Goal: Navigation & Orientation: Find specific page/section

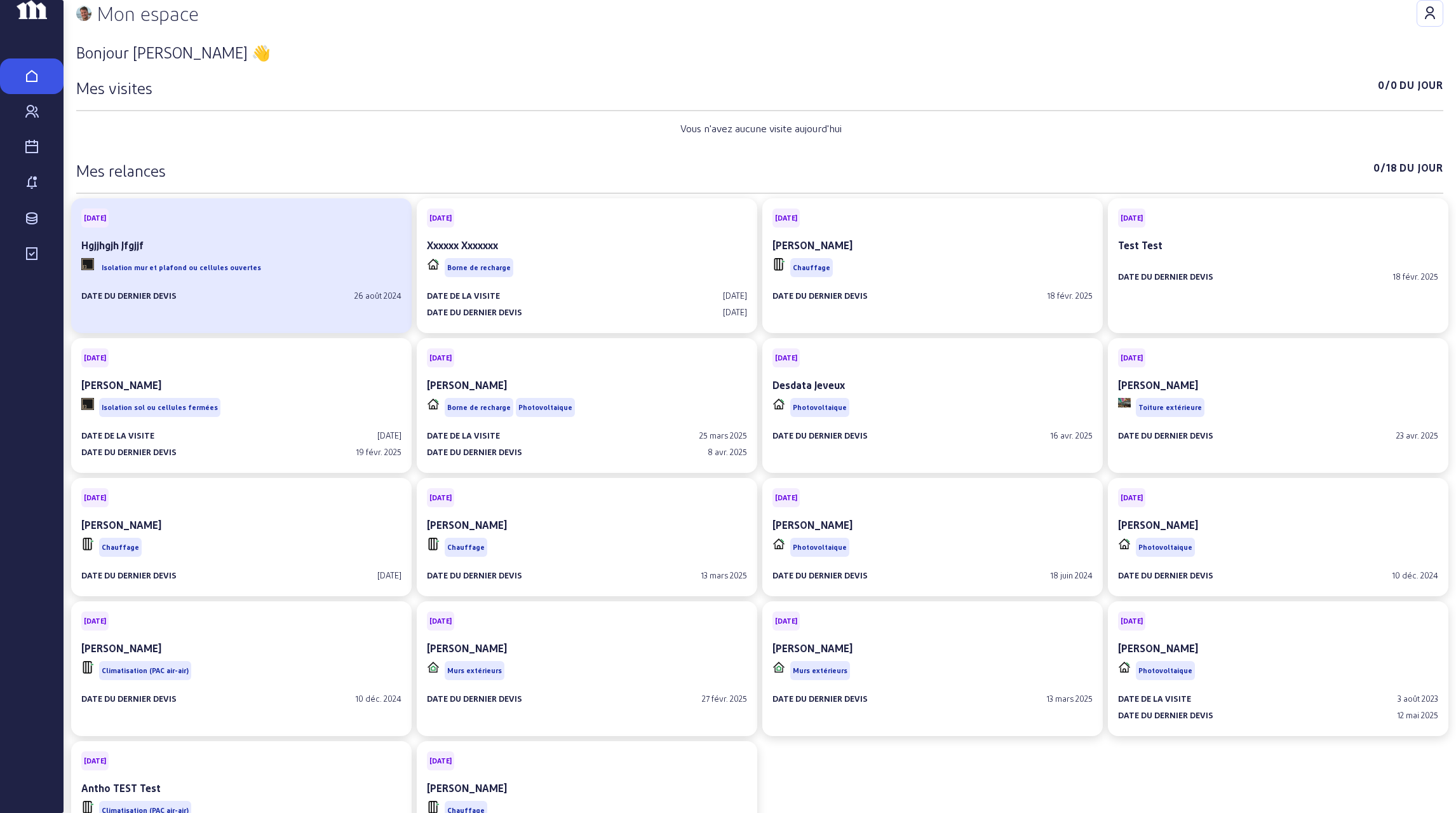
click at [315, 253] on div "Hgjjhgjh Jfgjjf" at bounding box center [241, 245] width 320 height 15
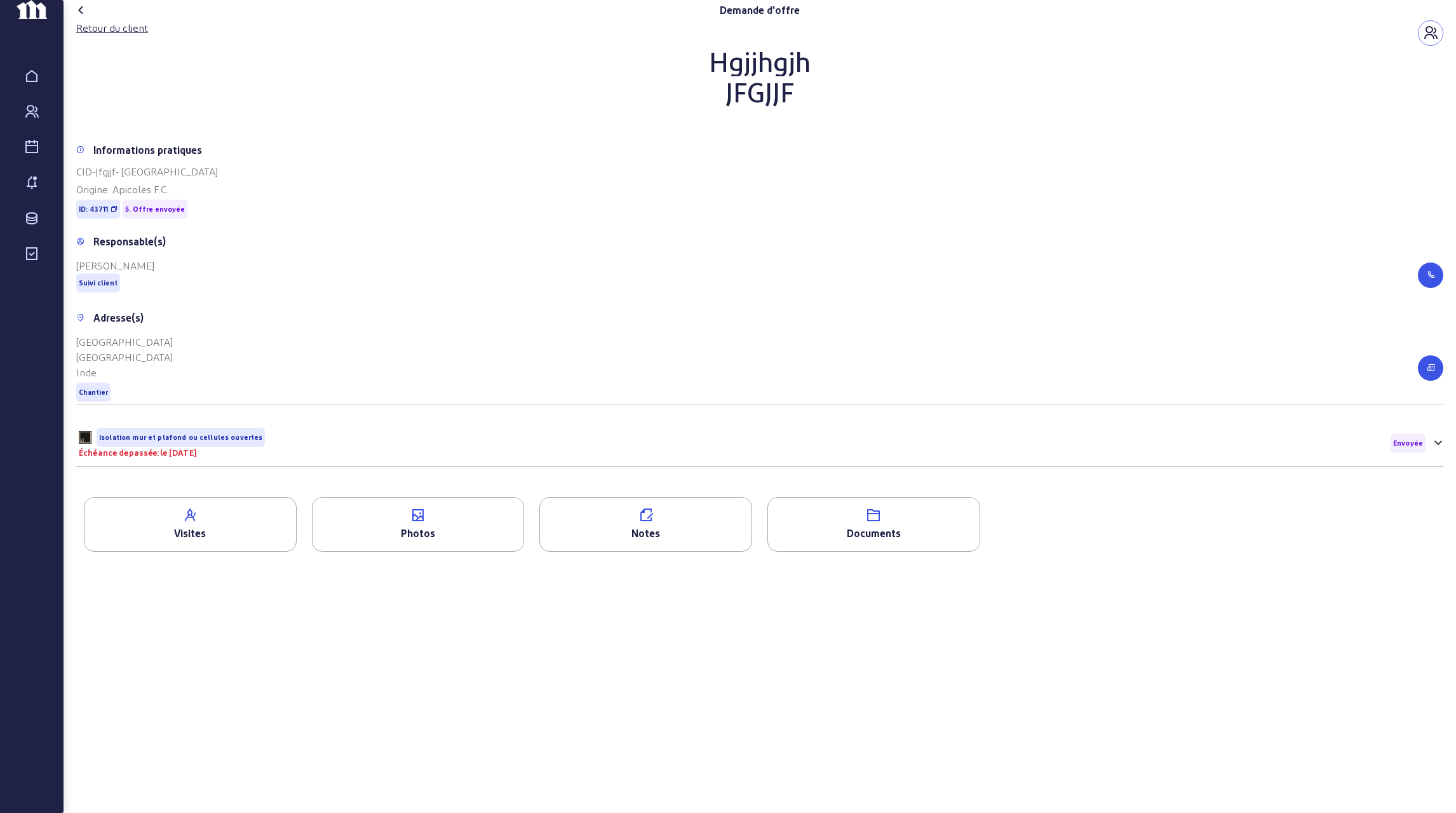
click at [1430, 40] on icon "button" at bounding box center [1430, 33] width 15 height 15
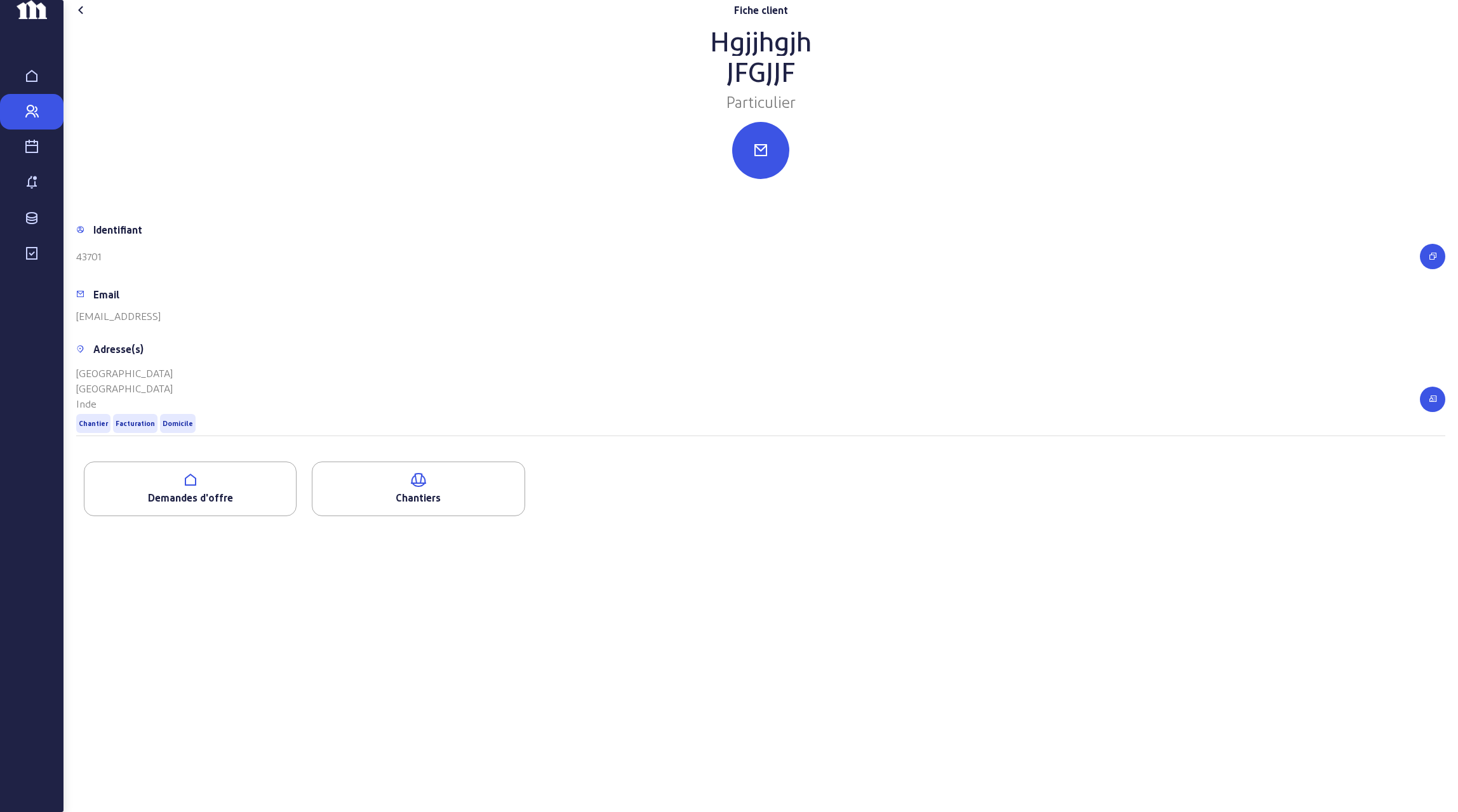
click at [211, 487] on icon at bounding box center [190, 480] width 212 height 15
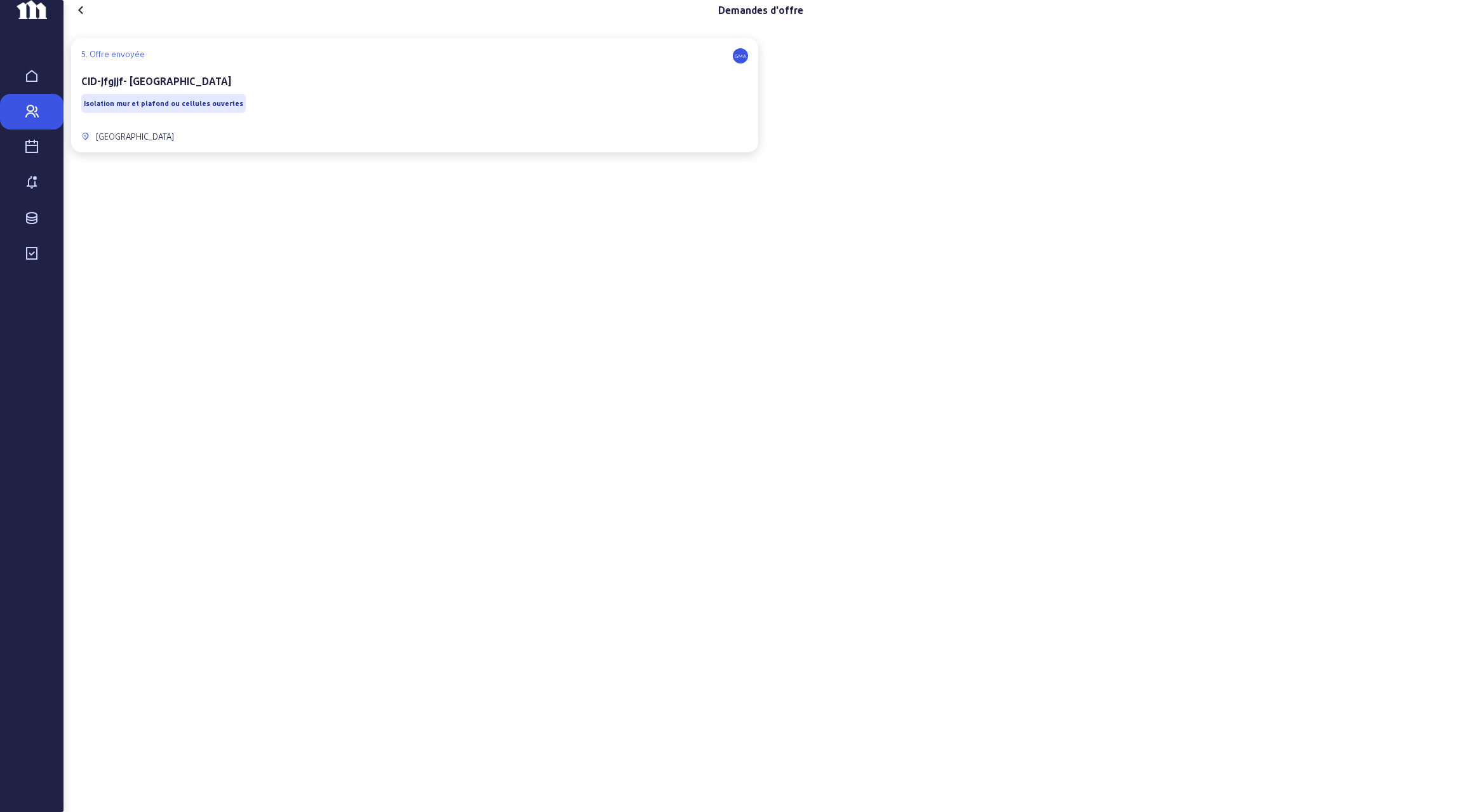
click at [366, 91] on div "CID-Jfgjjf- [GEOGRAPHIC_DATA]" at bounding box center [414, 82] width 667 height 18
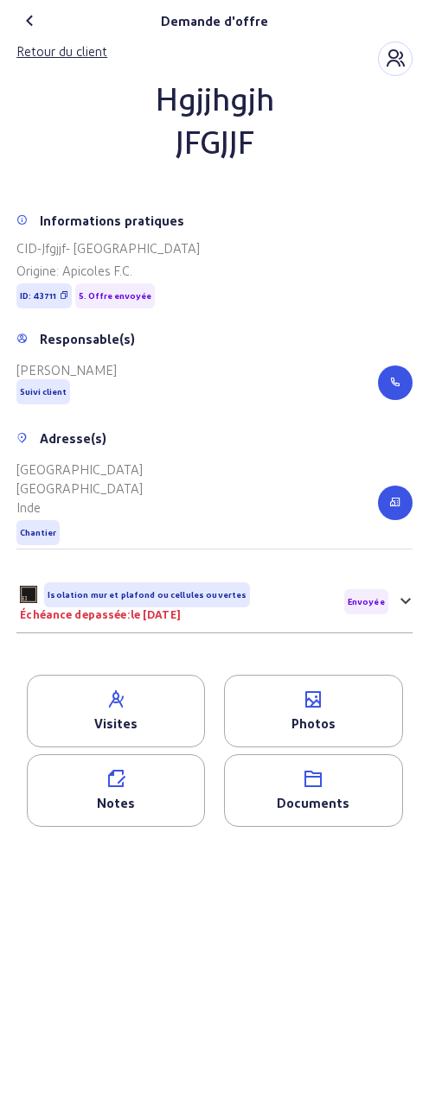
click at [127, 716] on div "Visites" at bounding box center [116, 723] width 176 height 19
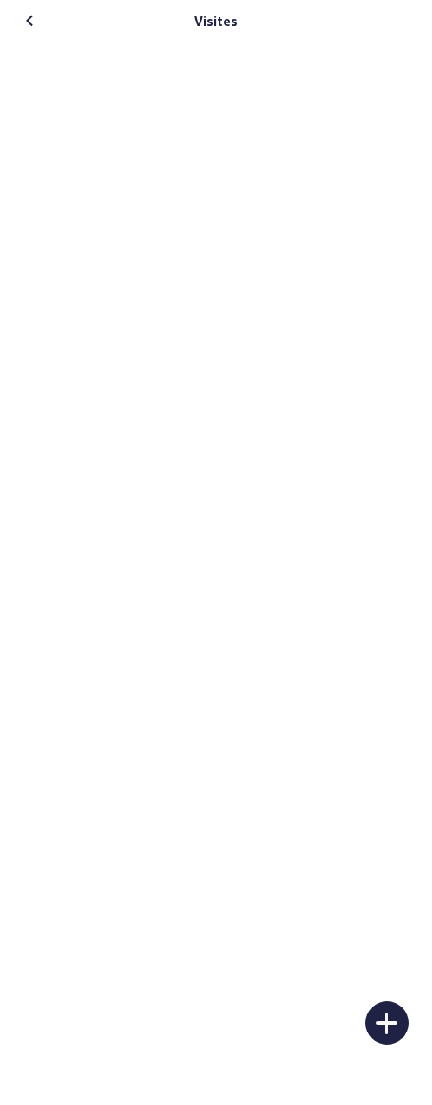
click at [29, 22] on icon at bounding box center [30, 20] width 21 height 21
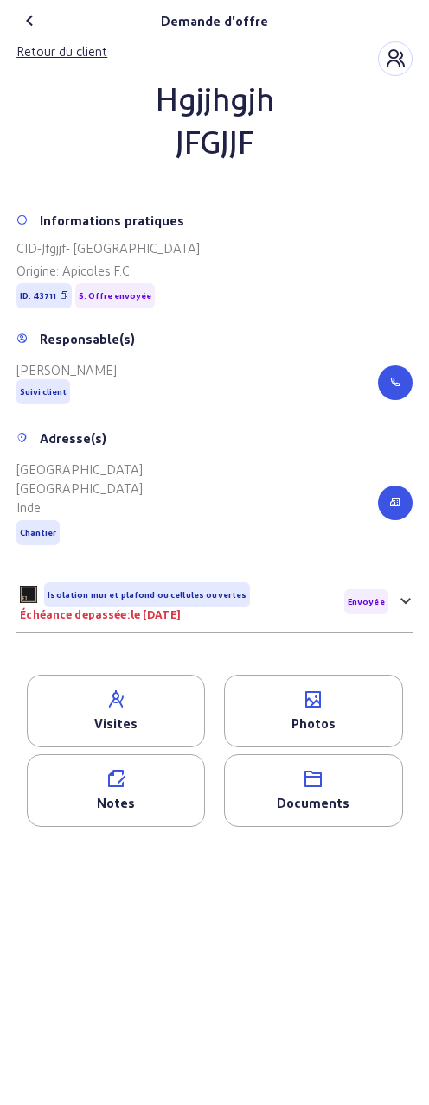
click at [29, 22] on icon at bounding box center [30, 20] width 21 height 21
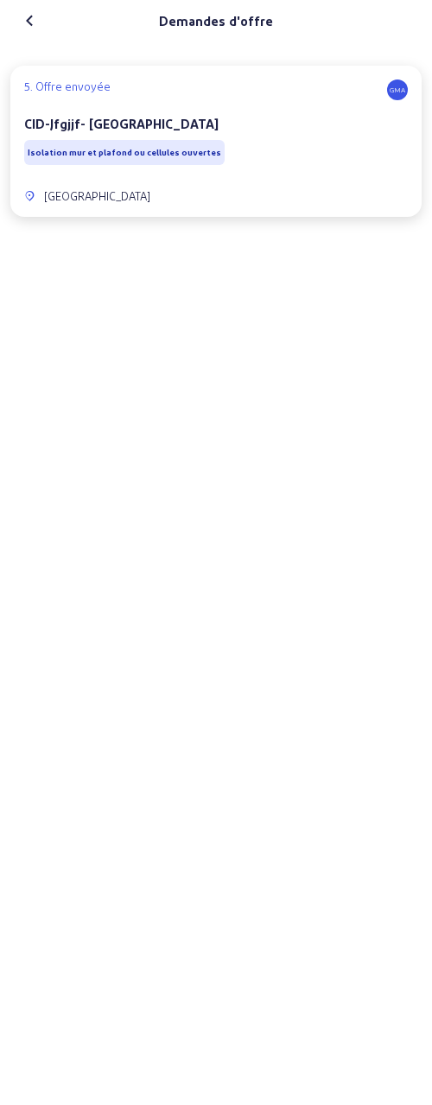
click at [30, 18] on icon at bounding box center [30, 20] width 21 height 21
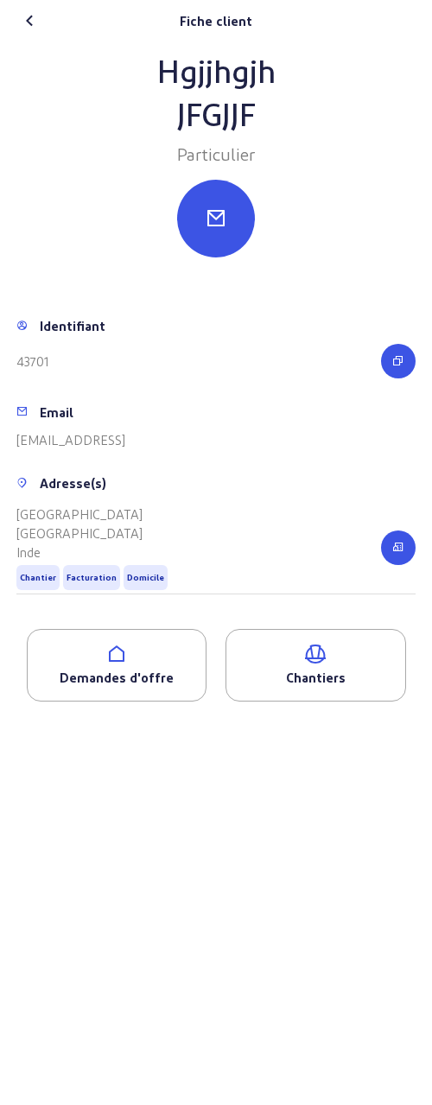
click at [327, 665] on div "Chantiers" at bounding box center [315, 665] width 180 height 73
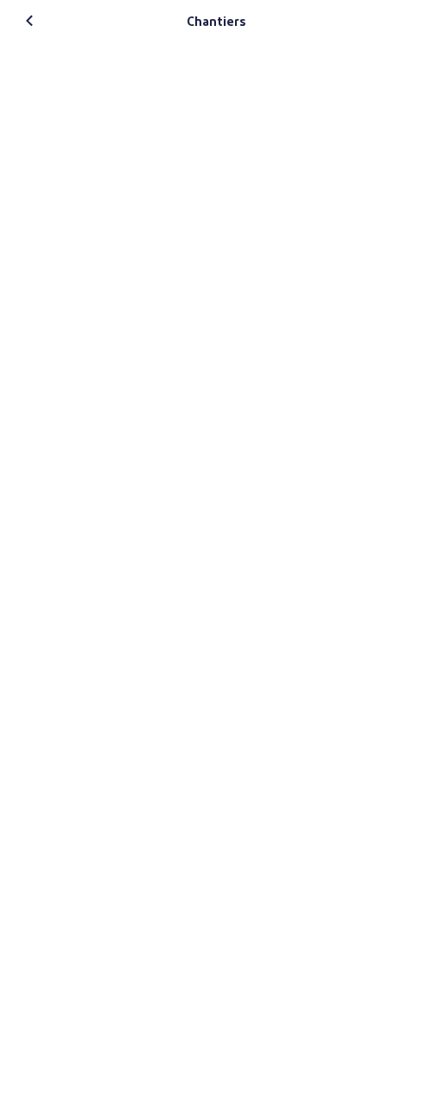
click at [29, 29] on icon at bounding box center [30, 20] width 21 height 21
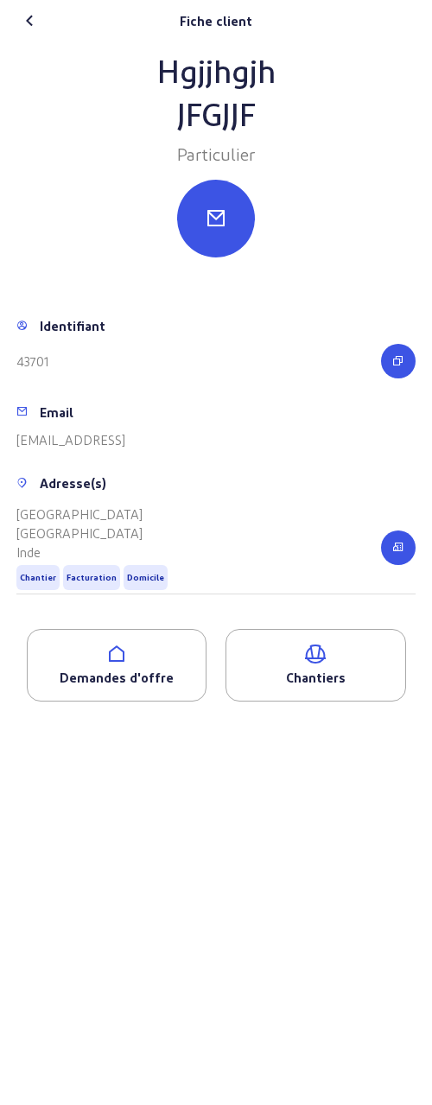
click at [29, 22] on icon at bounding box center [30, 20] width 21 height 21
